Goal: Information Seeking & Learning: Learn about a topic

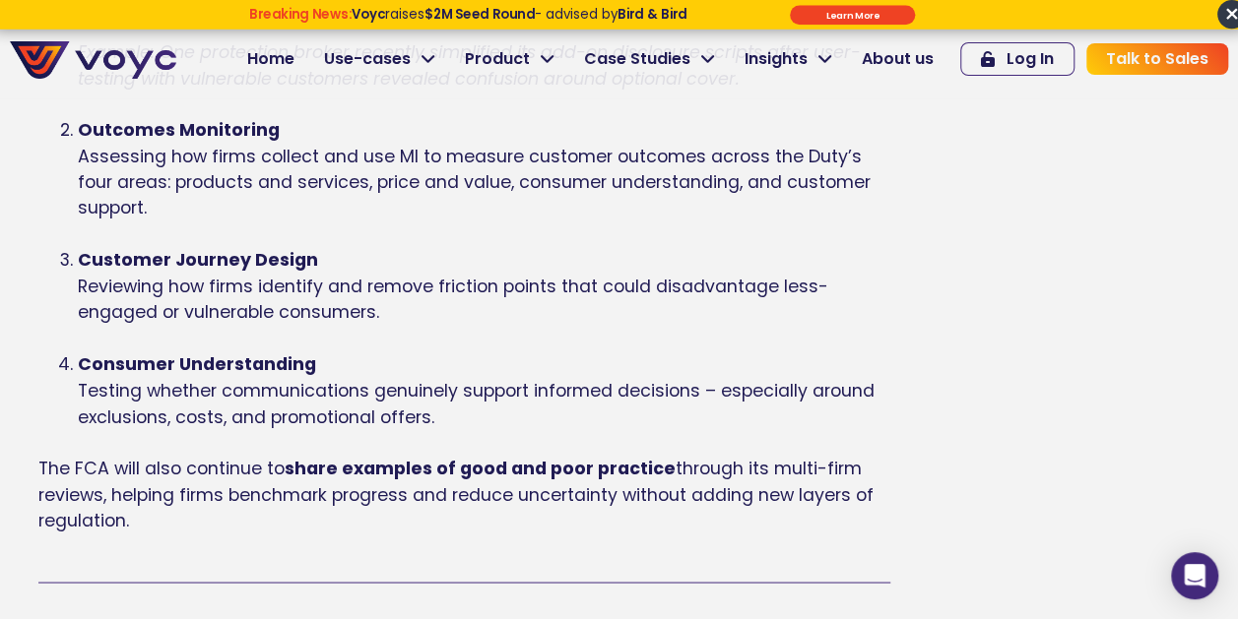
scroll to position [1485, 0]
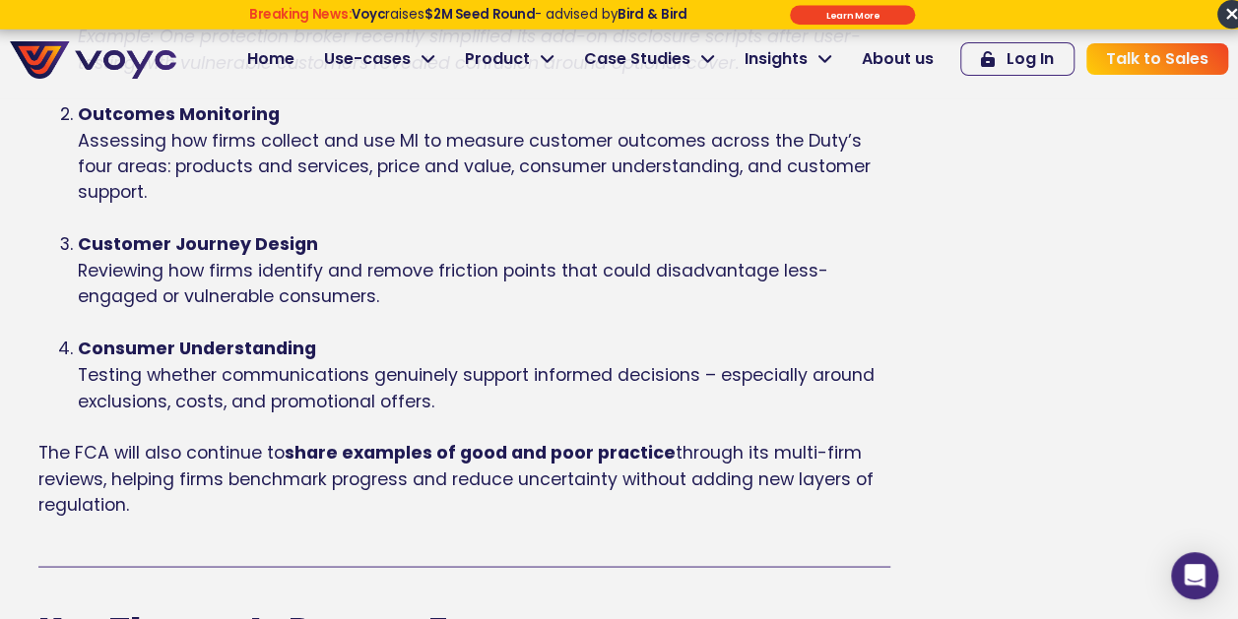
drag, startPoint x: 136, startPoint y: 502, endPoint x: 262, endPoint y: 126, distance: 396.6
click at [258, 124] on div "Four Cross-Cutting FCA Projects for 2025/26 To assess how effectively firms are…" at bounding box center [464, 159] width 852 height 718
drag, startPoint x: 1085, startPoint y: 343, endPoint x: 1098, endPoint y: 333, distance: 16.1
drag, startPoint x: 1098, startPoint y: 333, endPoint x: 633, endPoint y: 607, distance: 539.8
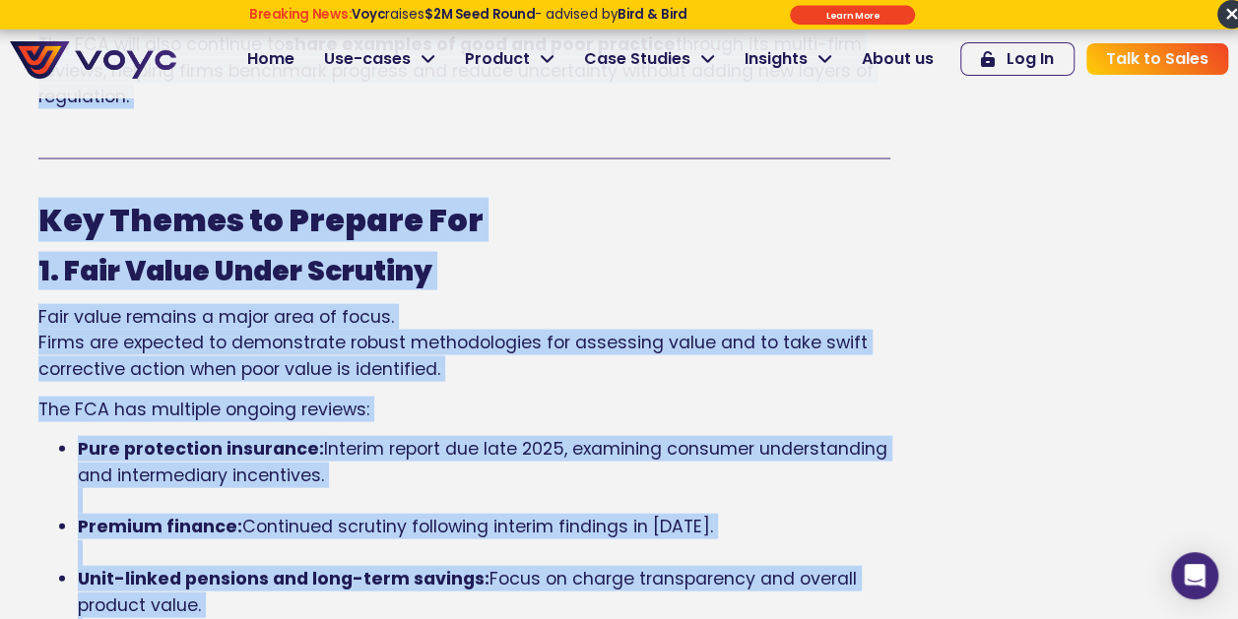
scroll to position [1985, 0]
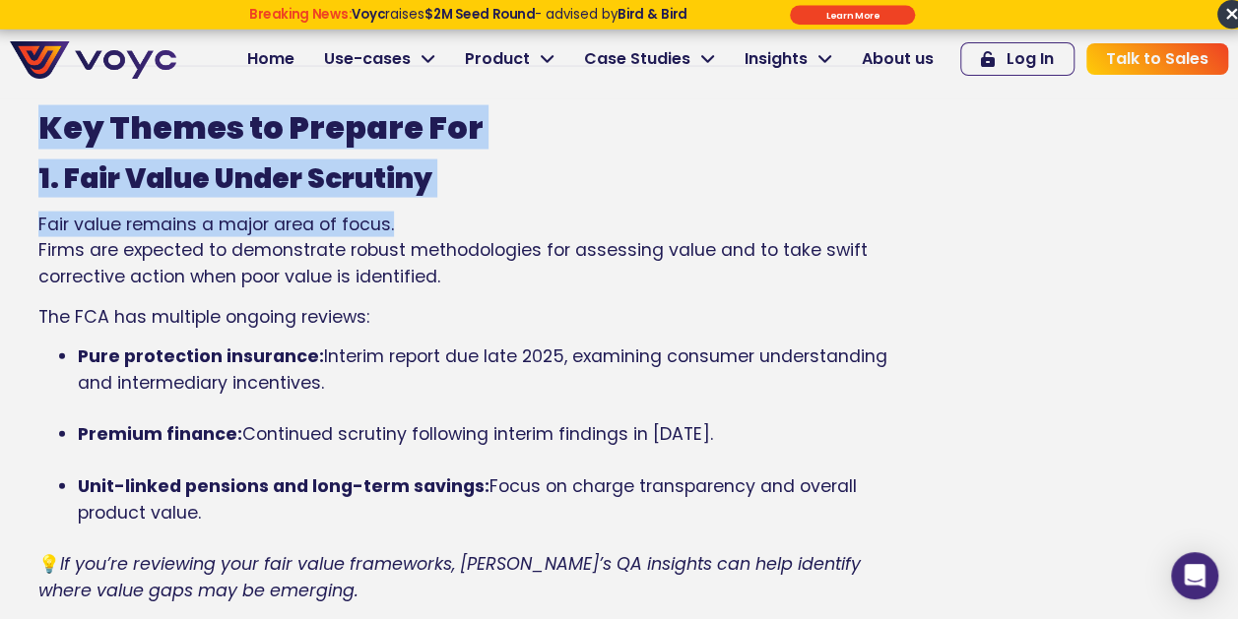
drag, startPoint x: 37, startPoint y: 158, endPoint x: 816, endPoint y: 195, distance: 779.7
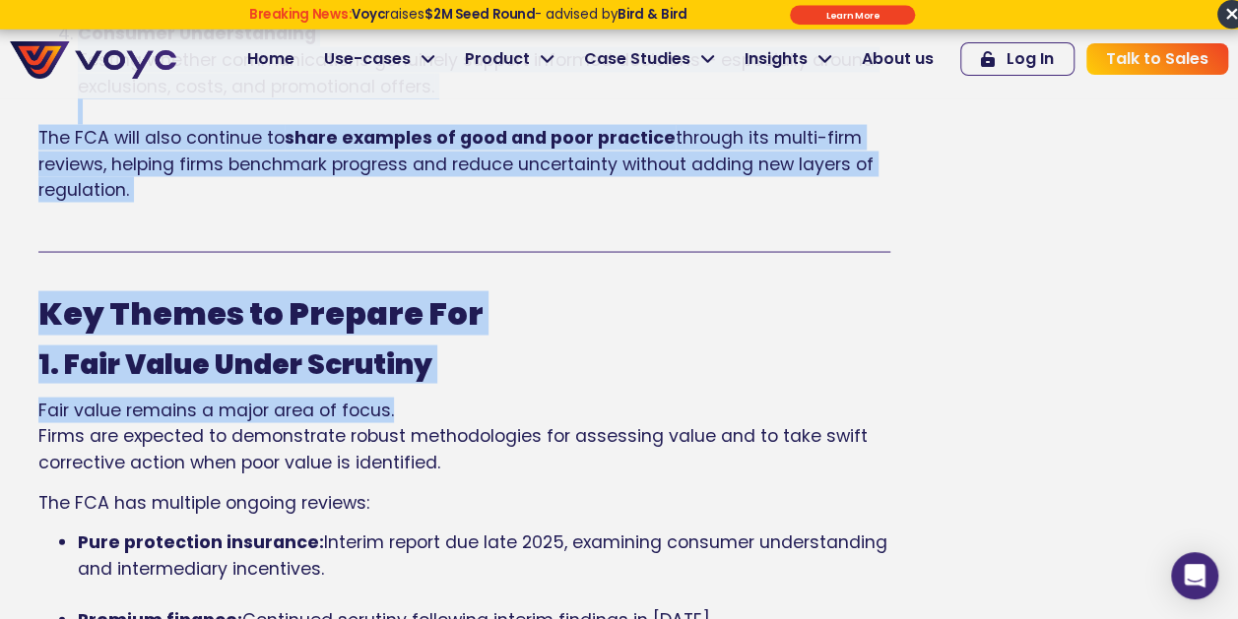
scroll to position [1825, 0]
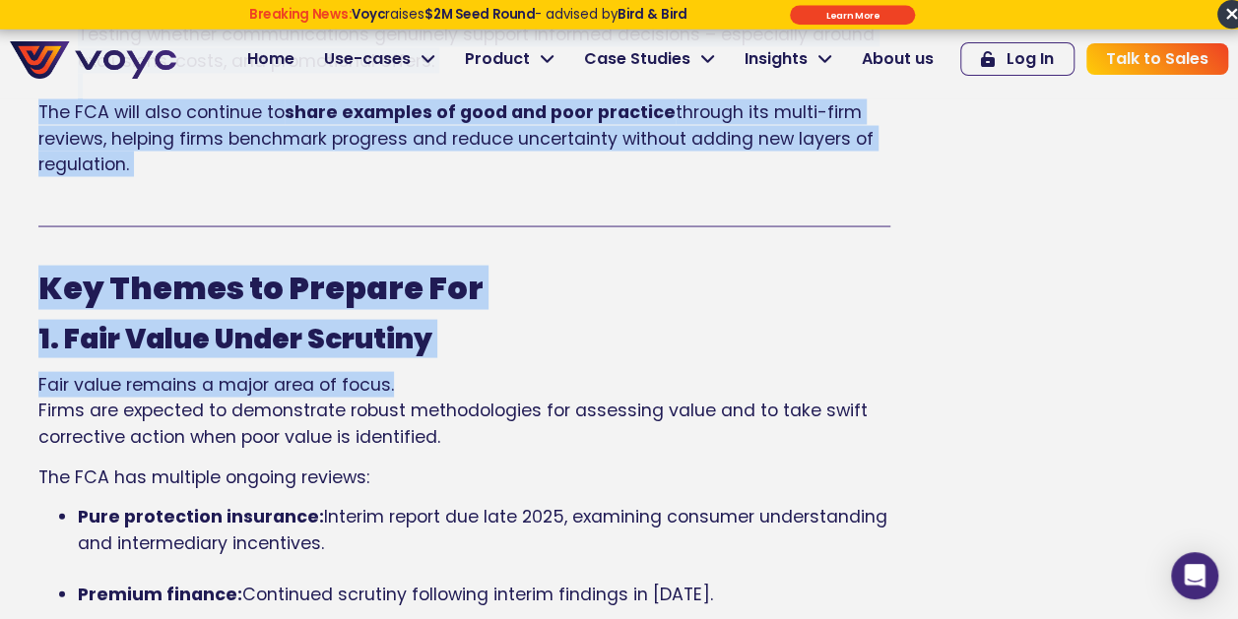
copy div "Loremips dol Sitametc Adipiscing eli seddo eiusmo temporin ut labo etdolore mag…"
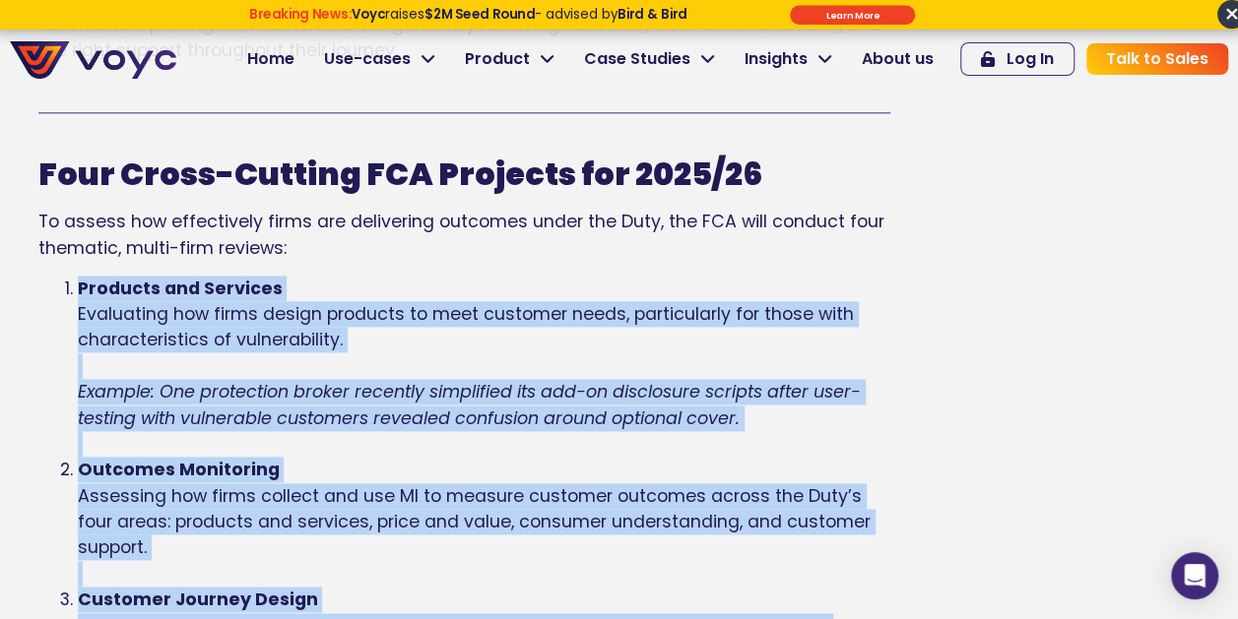
scroll to position [1103, 0]
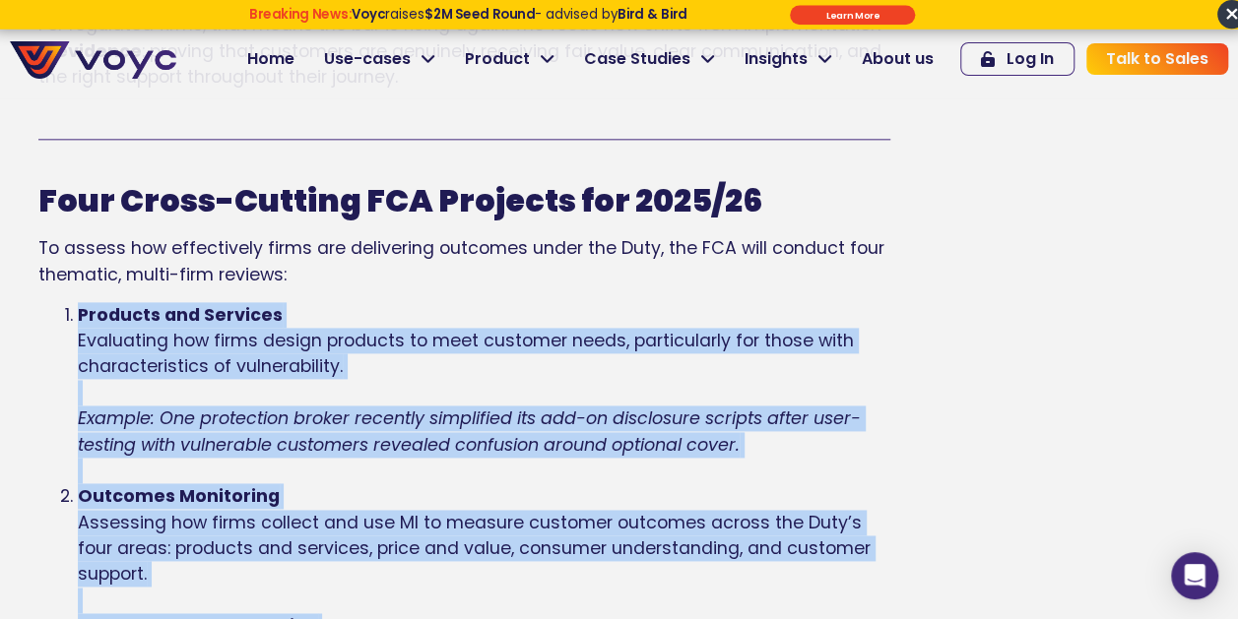
click at [582, 287] on div "Four Cross-Cutting FCA Projects for 2025/26 To assess how effectively firms are…" at bounding box center [464, 541] width 852 height 718
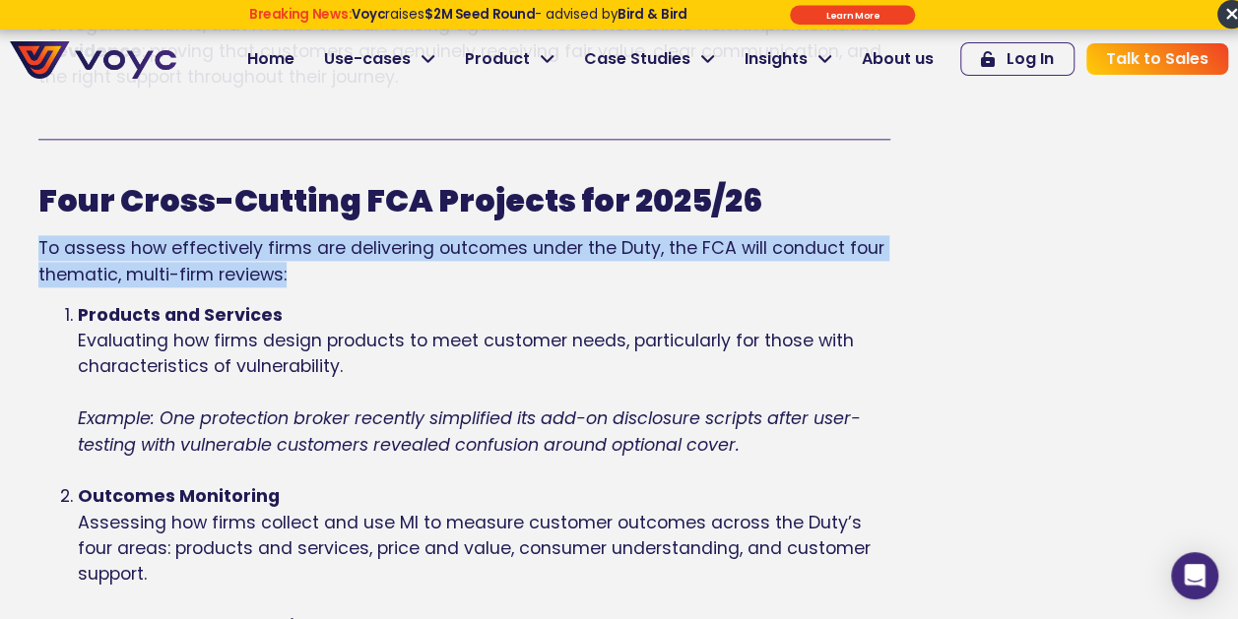
drag, startPoint x: 287, startPoint y: 283, endPoint x: 32, endPoint y: 247, distance: 258.4
click at [32, 247] on div "Four Cross-Cutting FCA Projects for 2025/26 To assess how effectively firms are…" at bounding box center [464, 568] width 871 height 809
drag, startPoint x: 32, startPoint y: 247, endPoint x: 99, endPoint y: 231, distance: 69.7
copy span "To assess how effectively firms are delivering outcomes under the Duty, the FCA…"
